Goal: Information Seeking & Learning: Learn about a topic

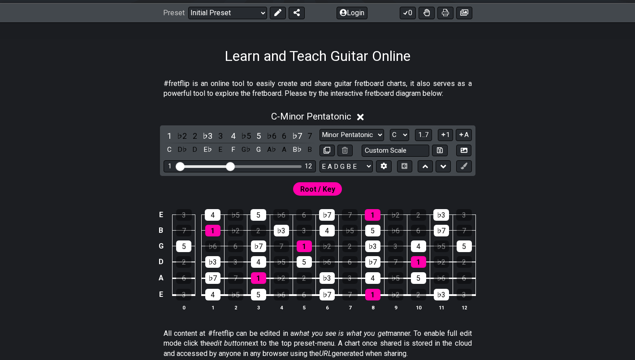
scroll to position [134, 0]
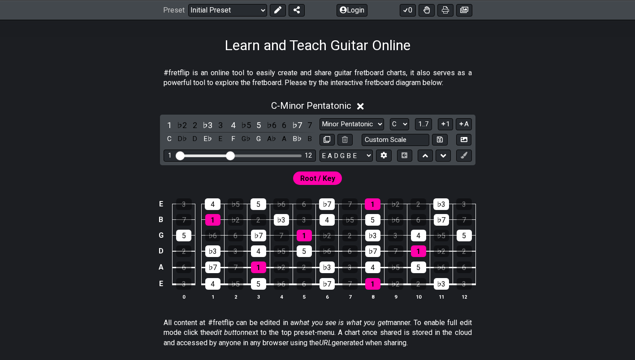
click at [310, 179] on span "Root / Key" at bounding box center [317, 178] width 35 height 13
click at [362, 111] on icon at bounding box center [360, 106] width 7 height 9
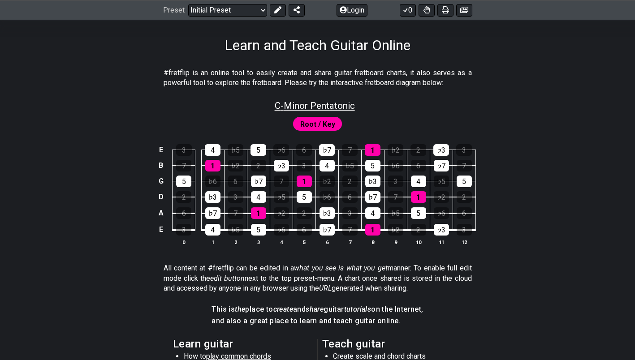
click at [346, 104] on span "C - Minor Pentatonic" at bounding box center [315, 105] width 80 height 11
select select "C"
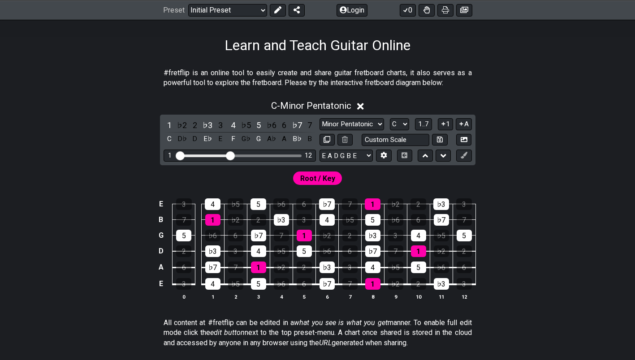
scroll to position [179, 0]
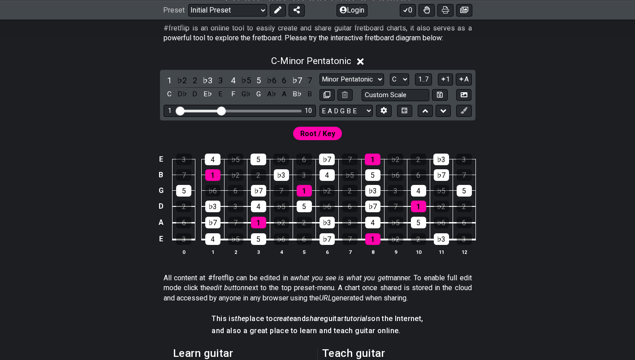
drag, startPoint x: 232, startPoint y: 111, endPoint x: 221, endPoint y: 110, distance: 10.8
click at [221, 110] on input "Visible fret range" at bounding box center [239, 110] width 127 height 0
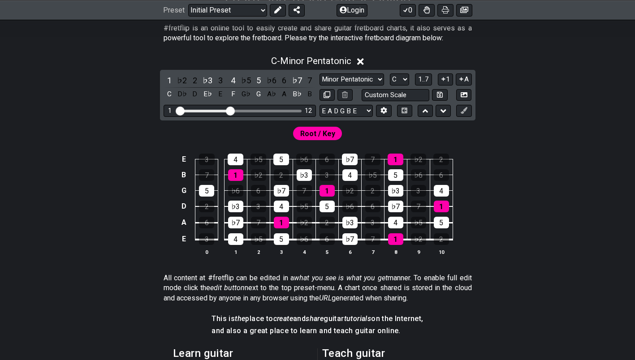
drag, startPoint x: 221, startPoint y: 110, endPoint x: 232, endPoint y: 111, distance: 11.7
click at [231, 110] on input "Visible fret range" at bounding box center [239, 110] width 127 height 0
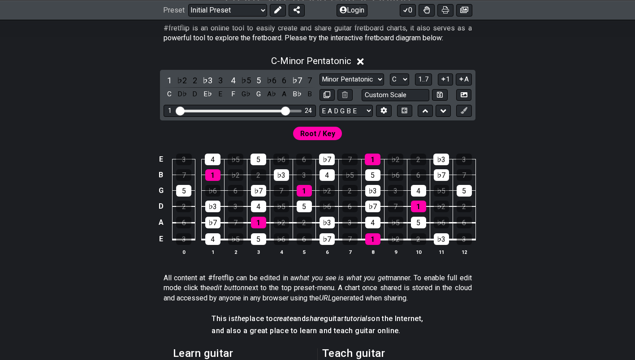
drag, startPoint x: 230, startPoint y: 108, endPoint x: 284, endPoint y: 108, distance: 53.8
click at [284, 110] on input "Visible fret range" at bounding box center [239, 110] width 127 height 0
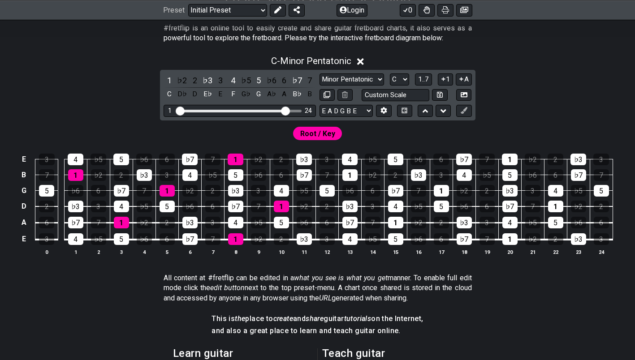
click at [319, 139] on span "Root / Key" at bounding box center [317, 133] width 35 height 13
click at [321, 134] on span "Root / Key" at bounding box center [317, 133] width 35 height 13
click at [77, 161] on div "4" at bounding box center [76, 160] width 16 height 12
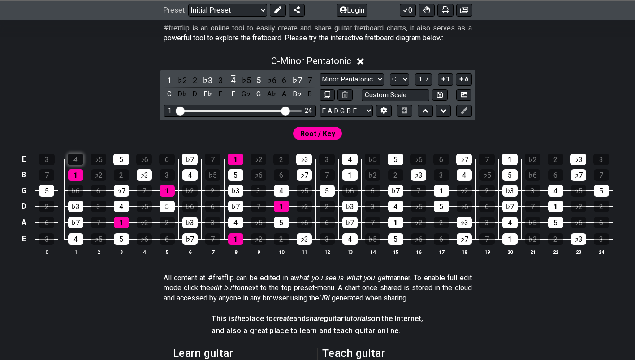
click at [77, 161] on div "4" at bounding box center [76, 160] width 16 height 12
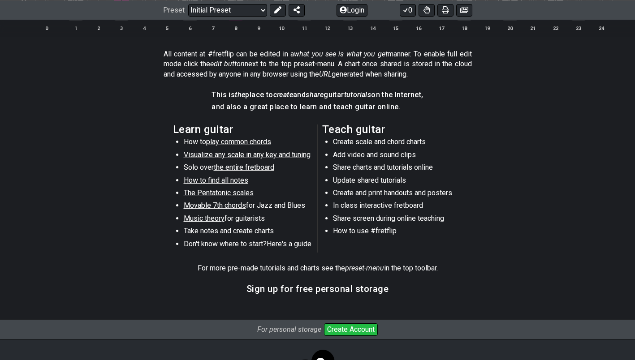
scroll to position [448, 0]
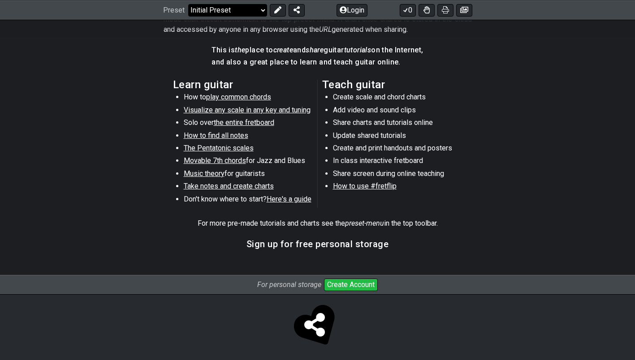
click at [261, 8] on select "Welcome to #fretflip! Initial Preset Custom Preset Minor Pentatonic Major Penta…" at bounding box center [227, 10] width 79 height 13
click at [48, 116] on section "Learn guitar How to play common chords Visualize any scale in any key and tunin…" at bounding box center [317, 145] width 635 height 139
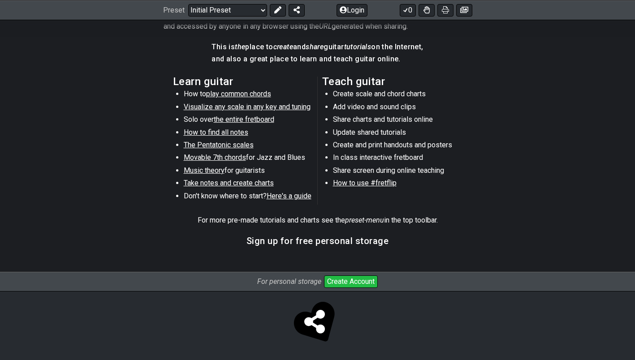
scroll to position [452, 0]
drag, startPoint x: 300, startPoint y: 196, endPoint x: 194, endPoint y: 217, distance: 107.8
click at [198, 217] on p "For more pre-made tutorials and charts see the preset-menu in the top toolbar." at bounding box center [318, 220] width 240 height 10
click at [275, 198] on span "Here's a guide" at bounding box center [289, 195] width 45 height 9
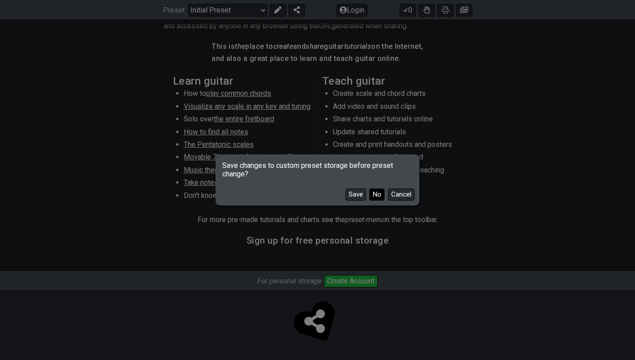
click at [379, 196] on button "No" at bounding box center [376, 195] width 15 height 12
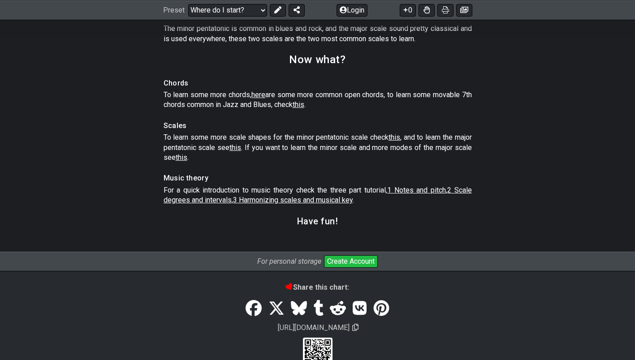
scroll to position [1360, 0]
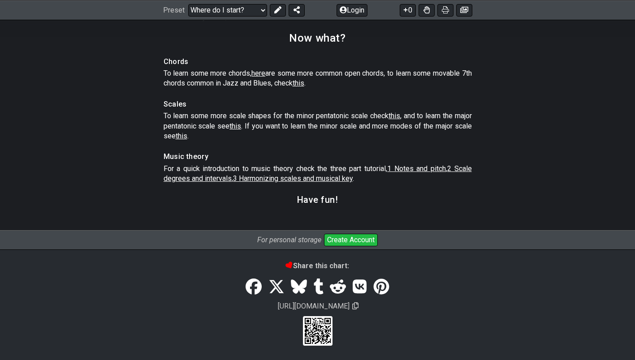
click at [431, 168] on span "1 Notes and pitch" at bounding box center [416, 168] width 59 height 9
select select "/musical-notes-explained"
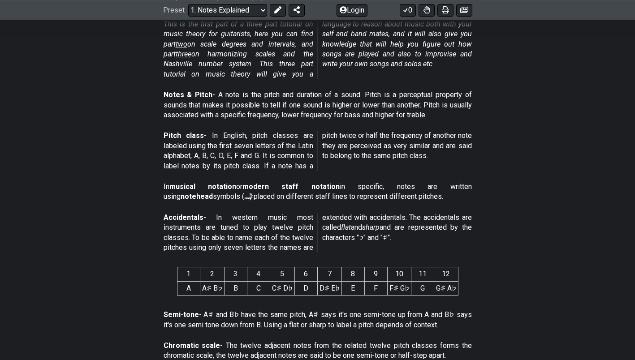
scroll to position [90, 0]
